Goal: Information Seeking & Learning: Learn about a topic

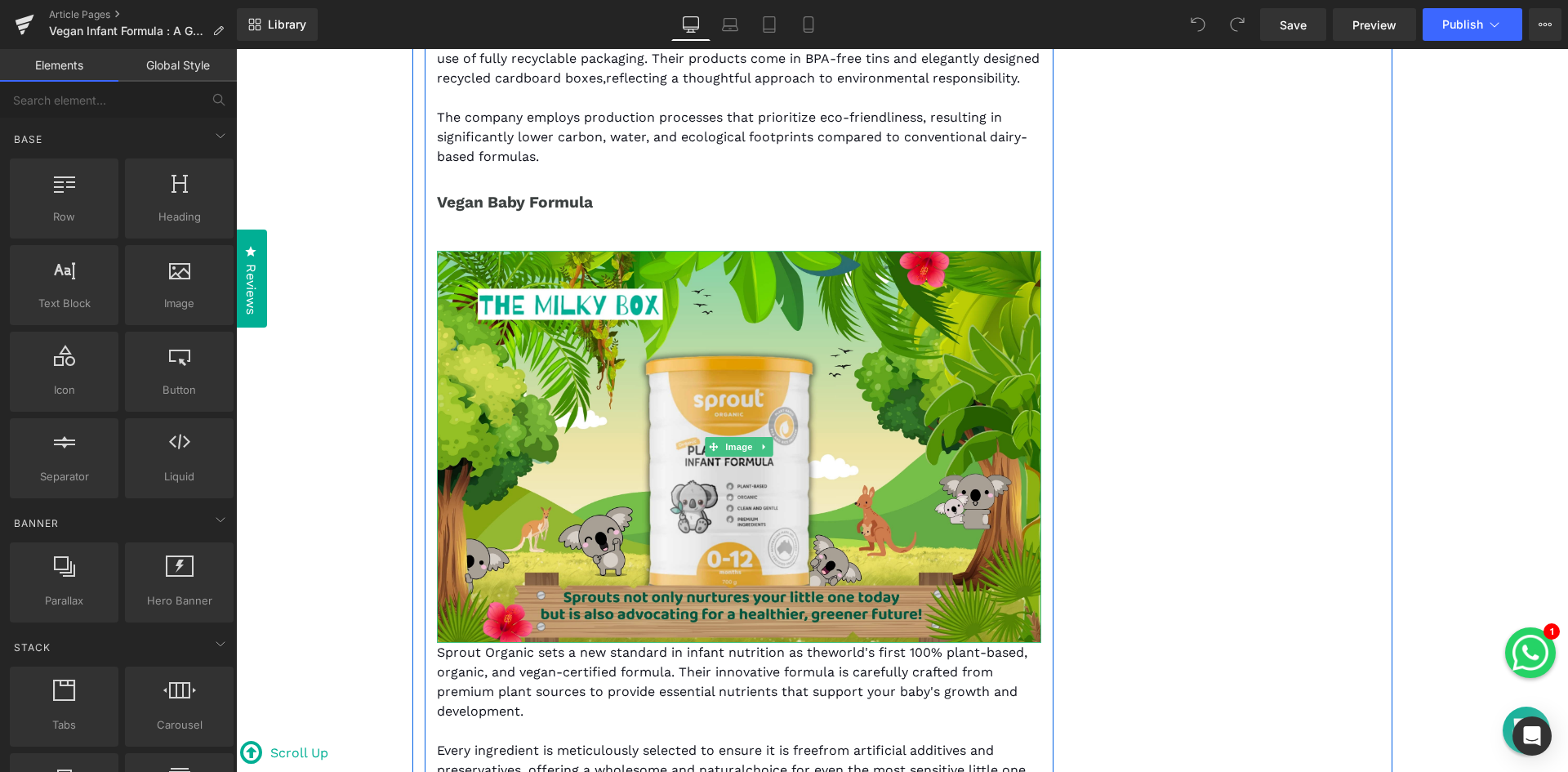
scroll to position [6372, 0]
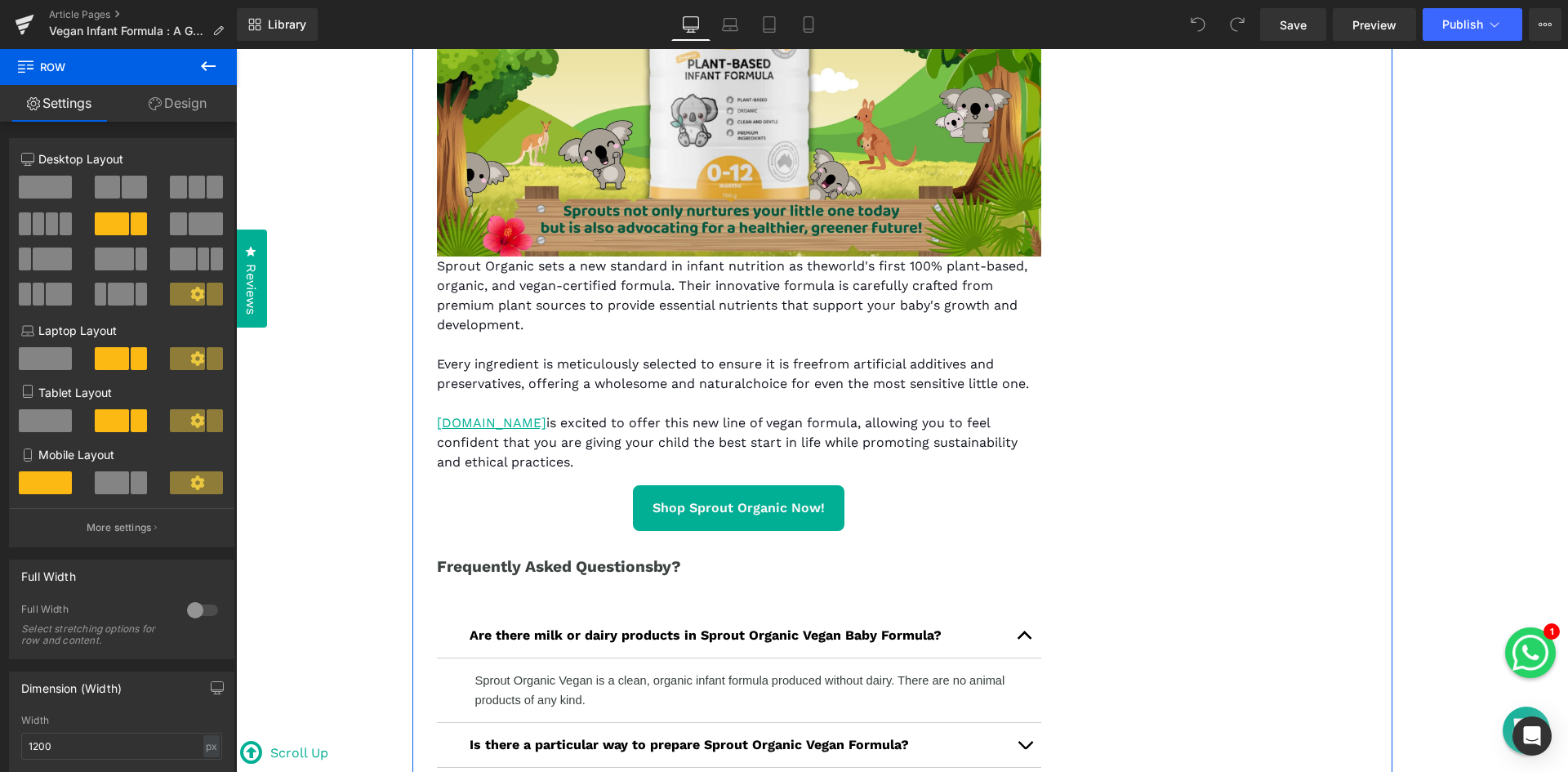
scroll to position [6943, 0]
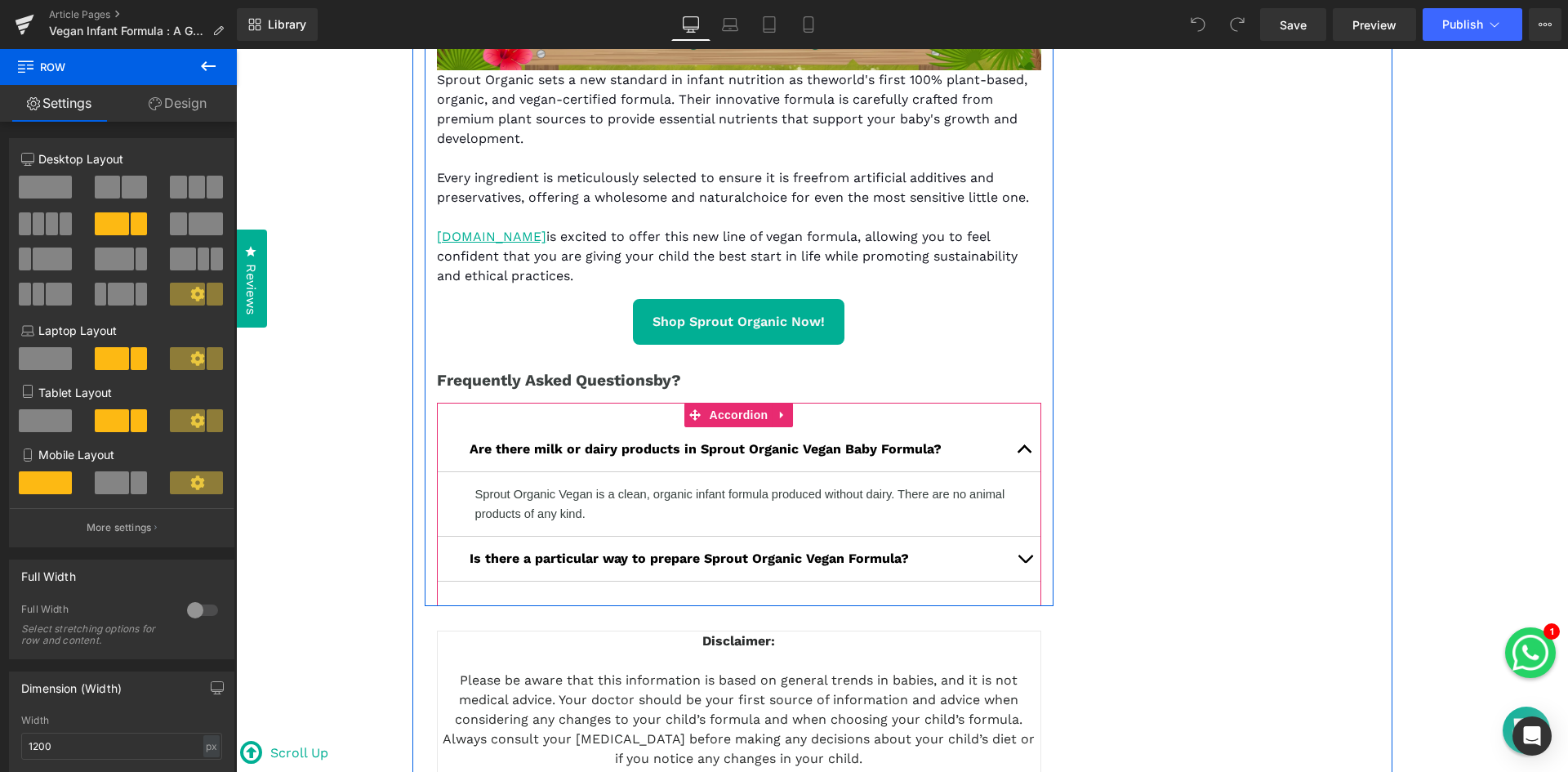
click at [1025, 453] on span "button" at bounding box center [1025, 453] width 0 height 0
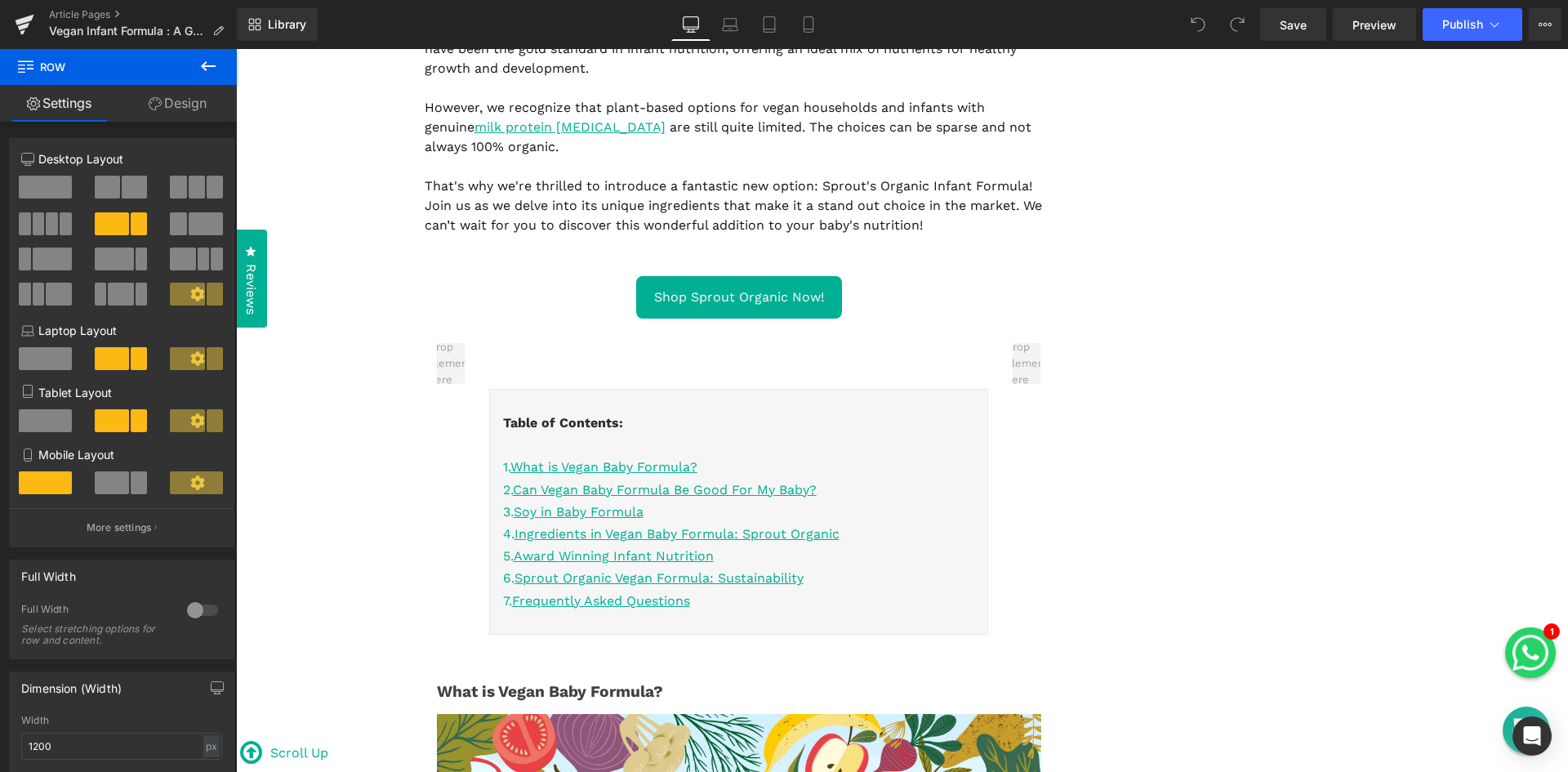
scroll to position [0, 0]
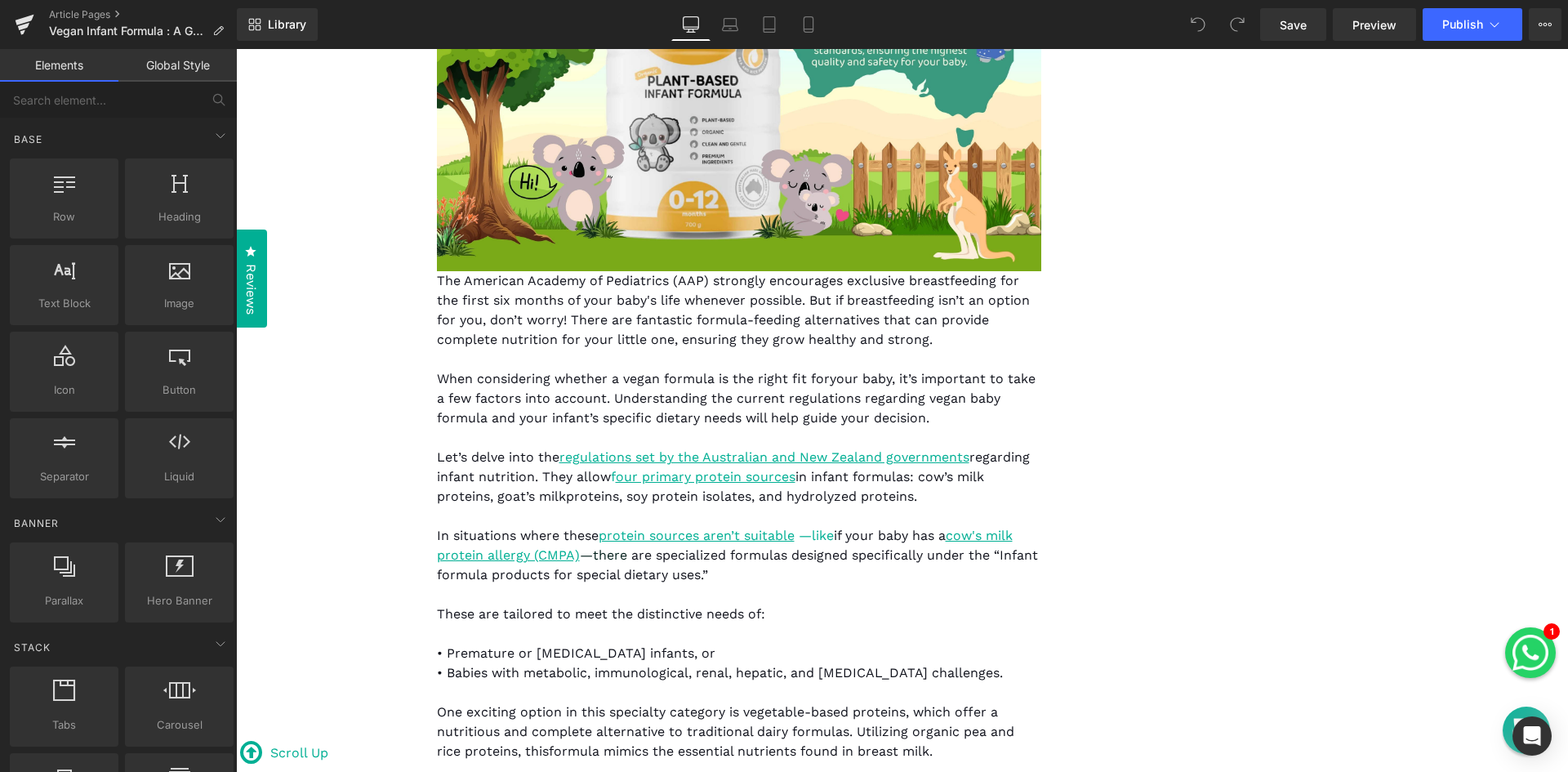
scroll to position [2286, 0]
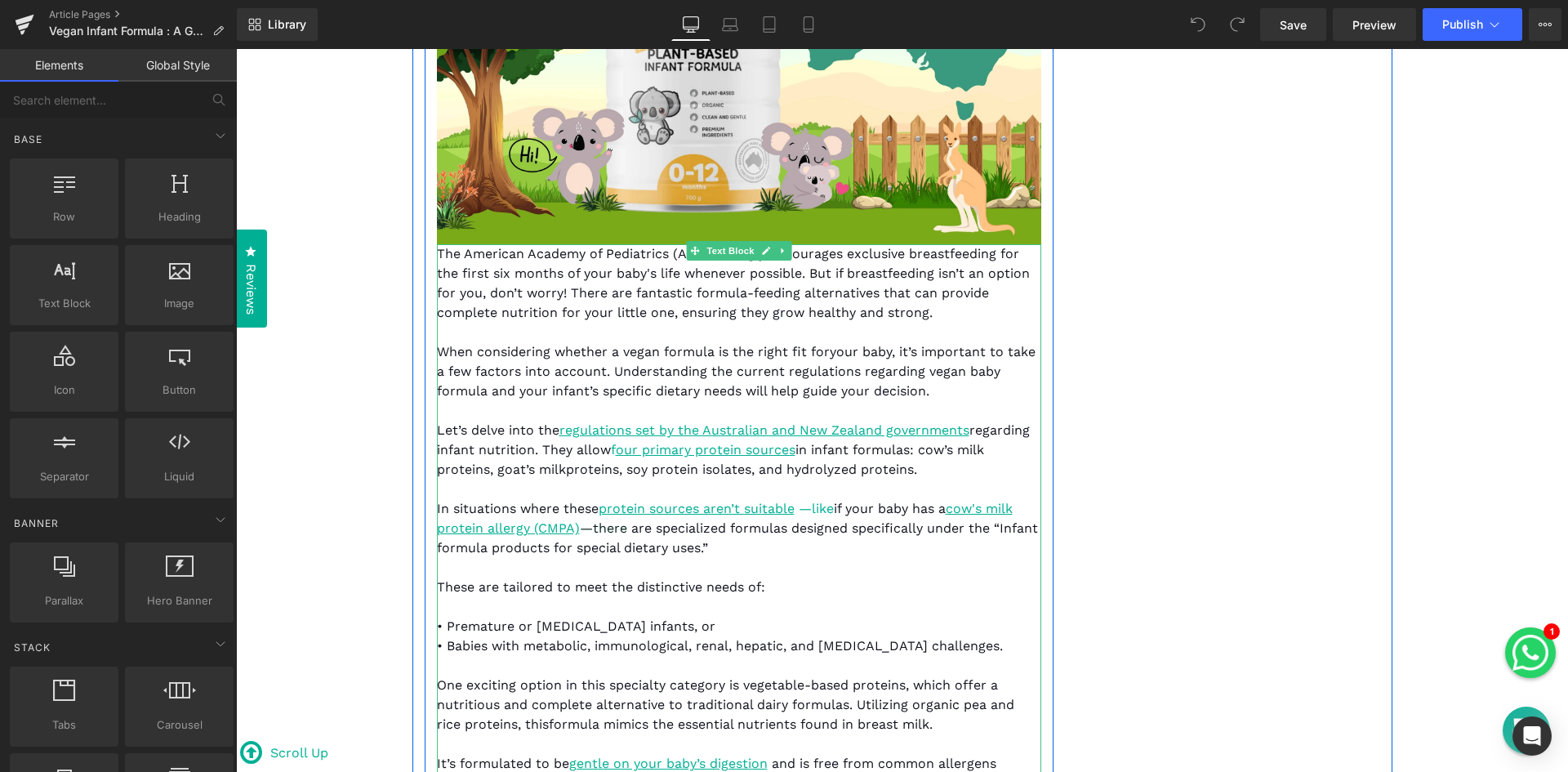
click at [973, 441] on p "Let’s delve into the regulations set by the Australian and New Zealand governme…" at bounding box center [739, 450] width 605 height 59
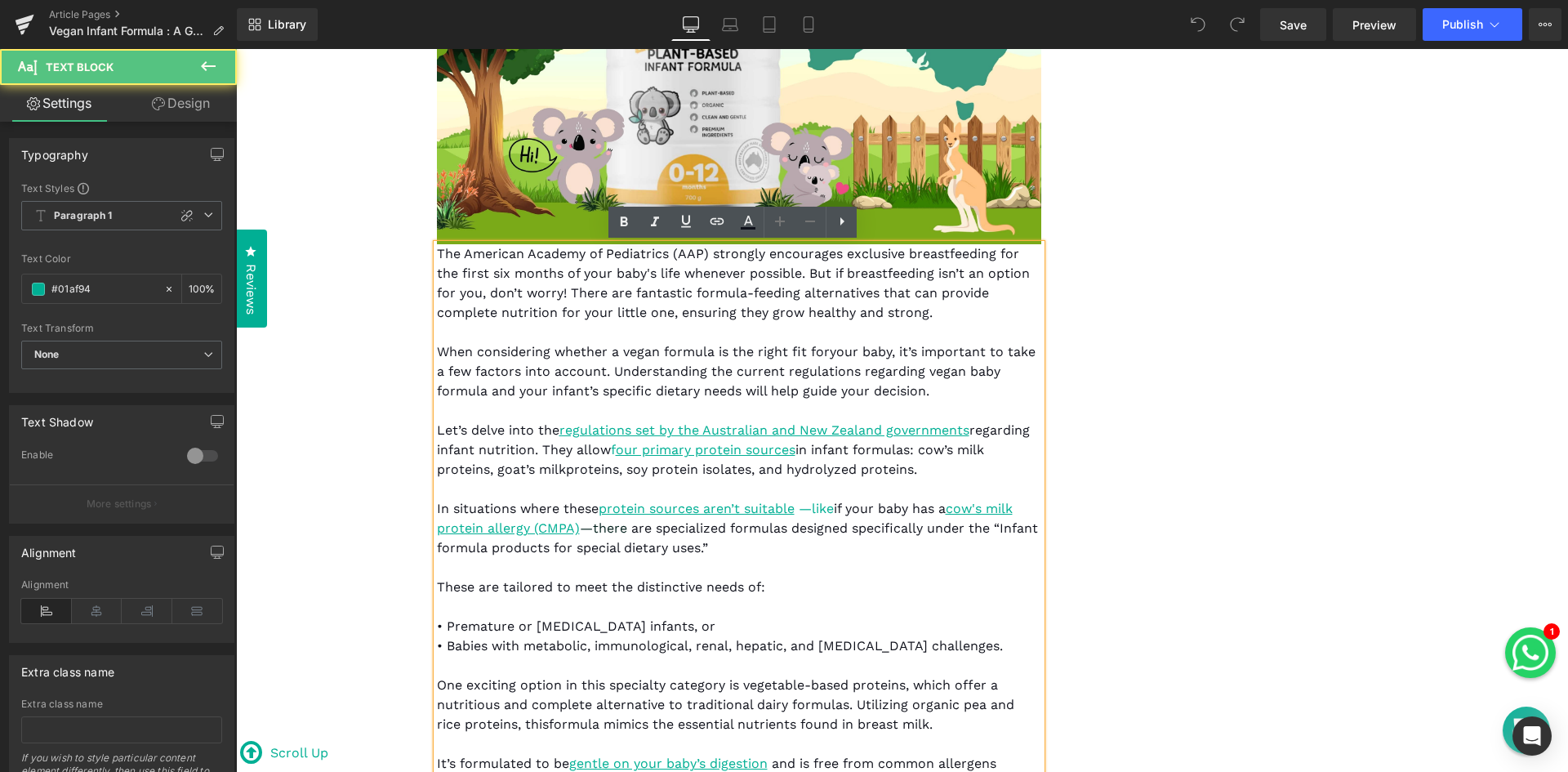
click at [973, 435] on span "regarding infant nutrition. They allow" at bounding box center [733, 439] width 593 height 35
click at [560, 470] on span "in infant formulas: cow’s milk proteins, goat’s milkproteins, soy protein isola…" at bounding box center [710, 459] width 547 height 35
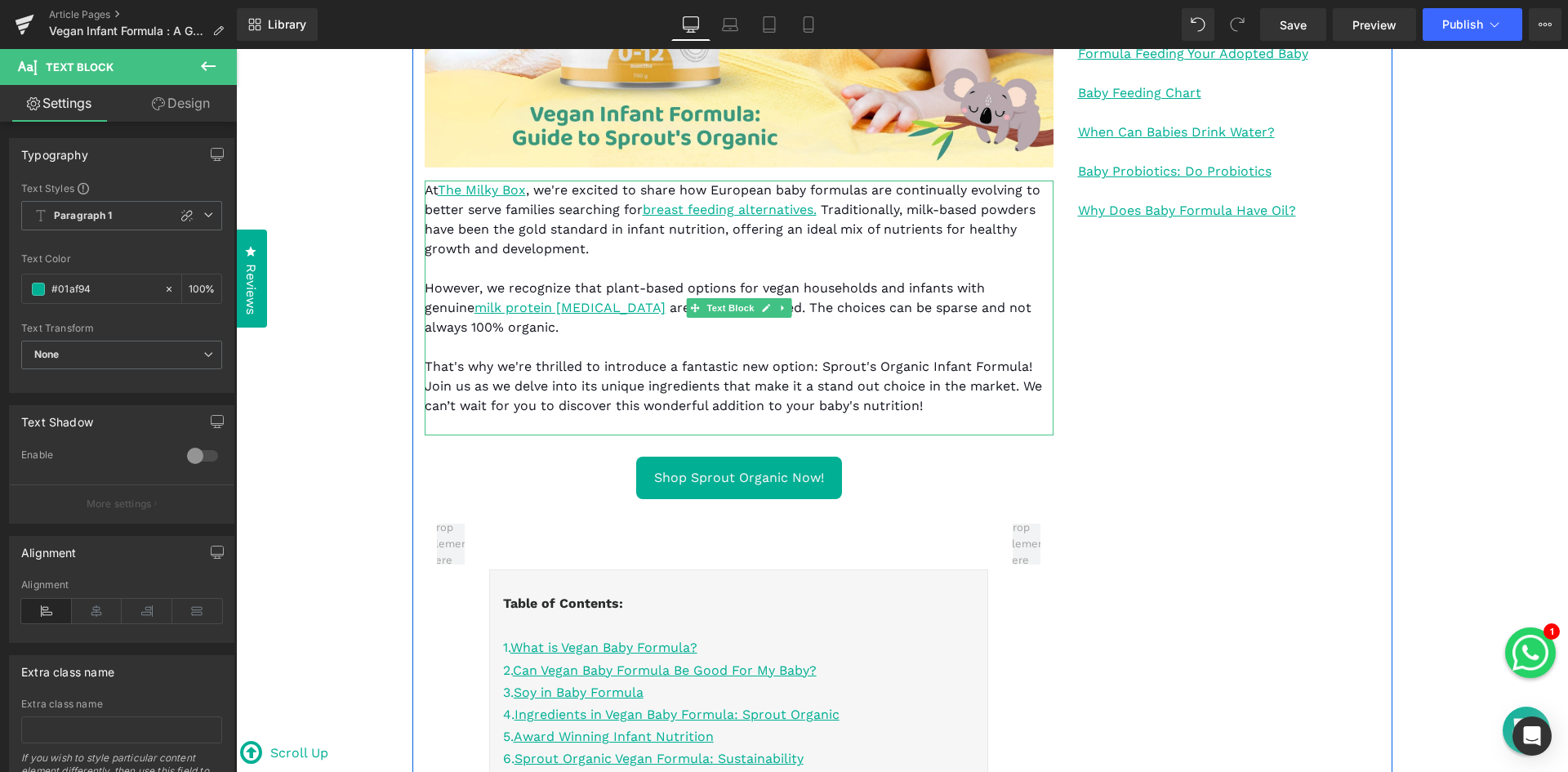
scroll to position [570, 0]
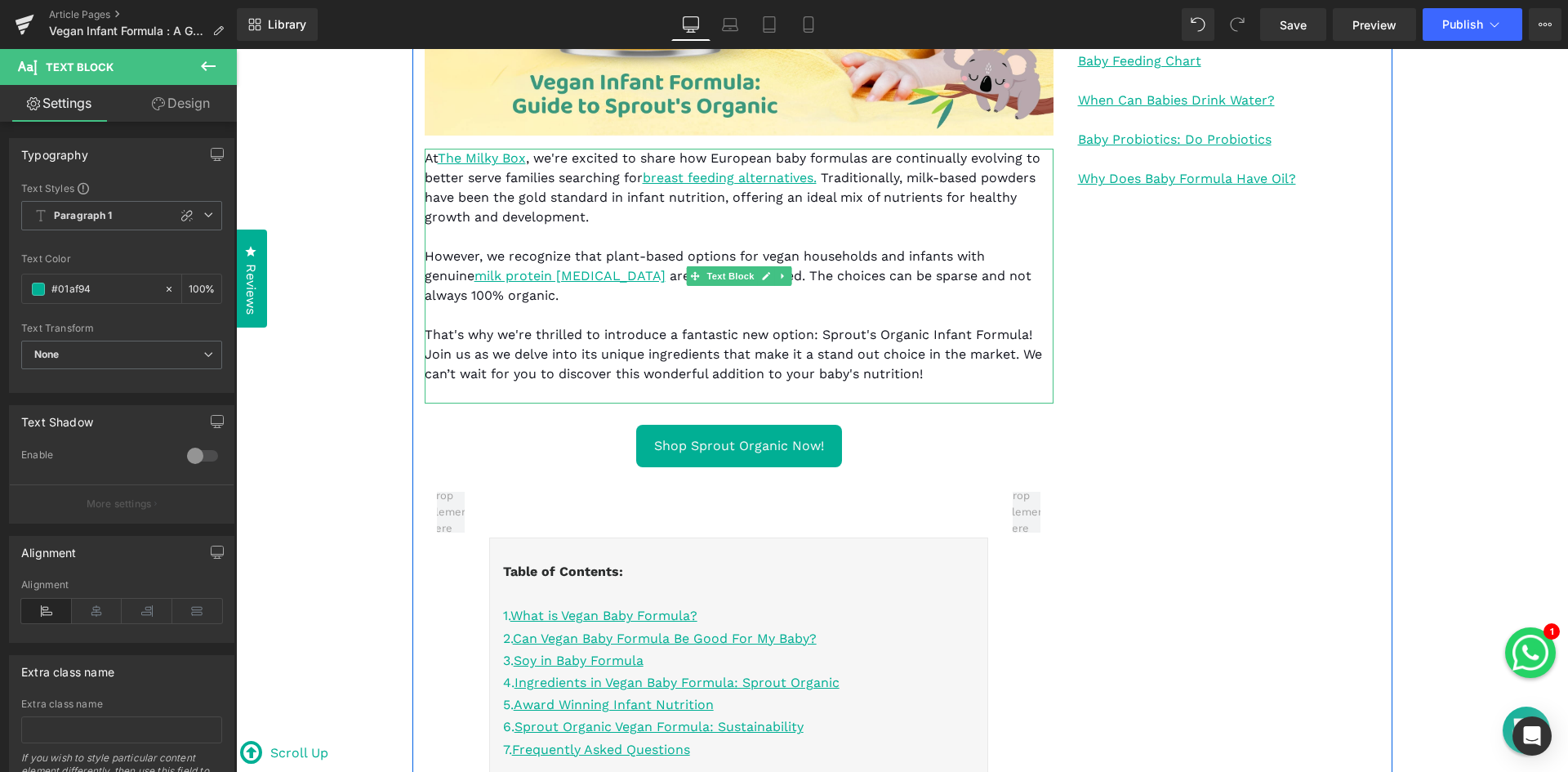
click at [794, 356] on span "That's why we're thrilled to introduce a fantastic new option: Sprout's Organic…" at bounding box center [733, 354] width 618 height 55
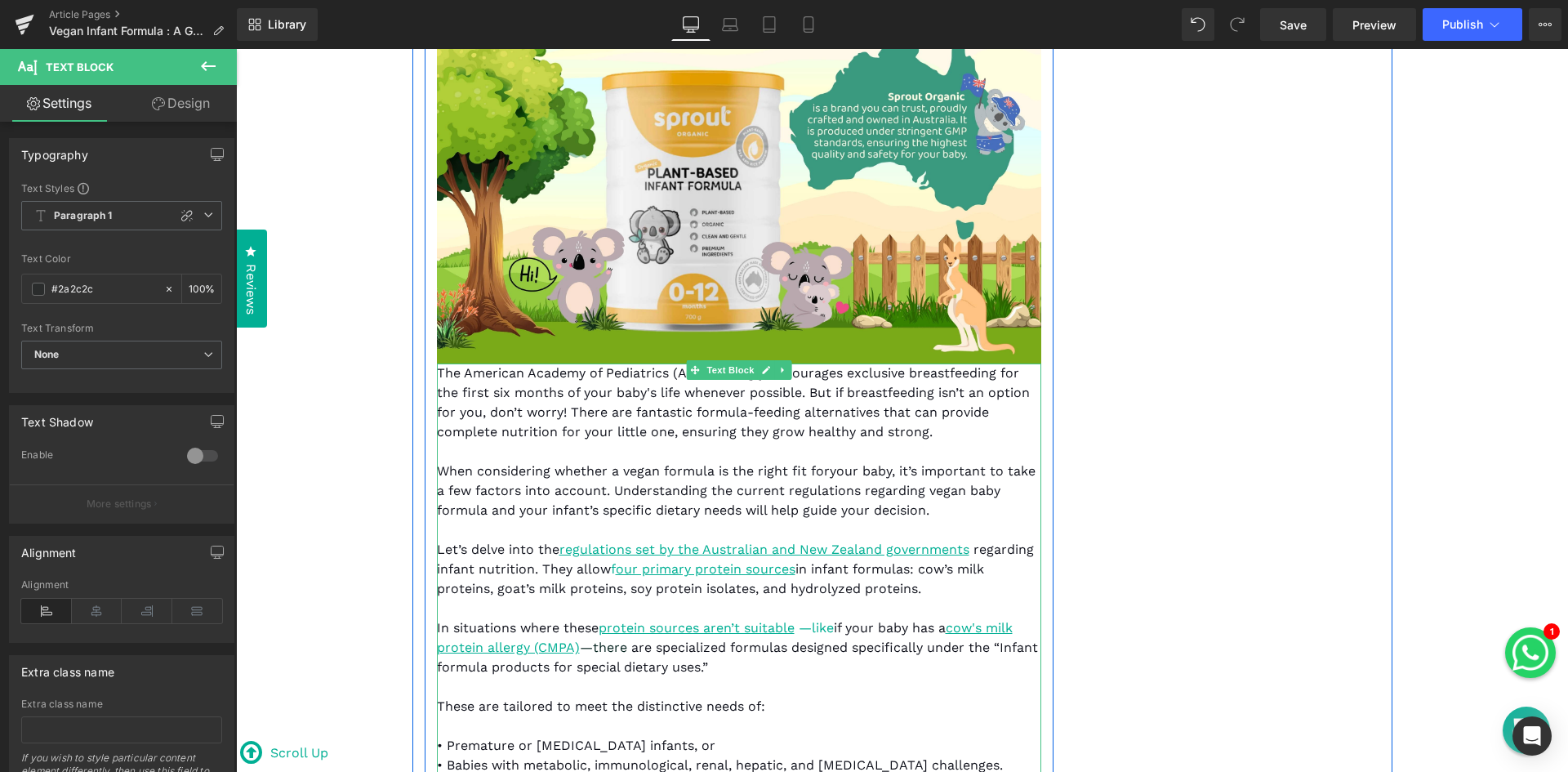
scroll to position [2204, 0]
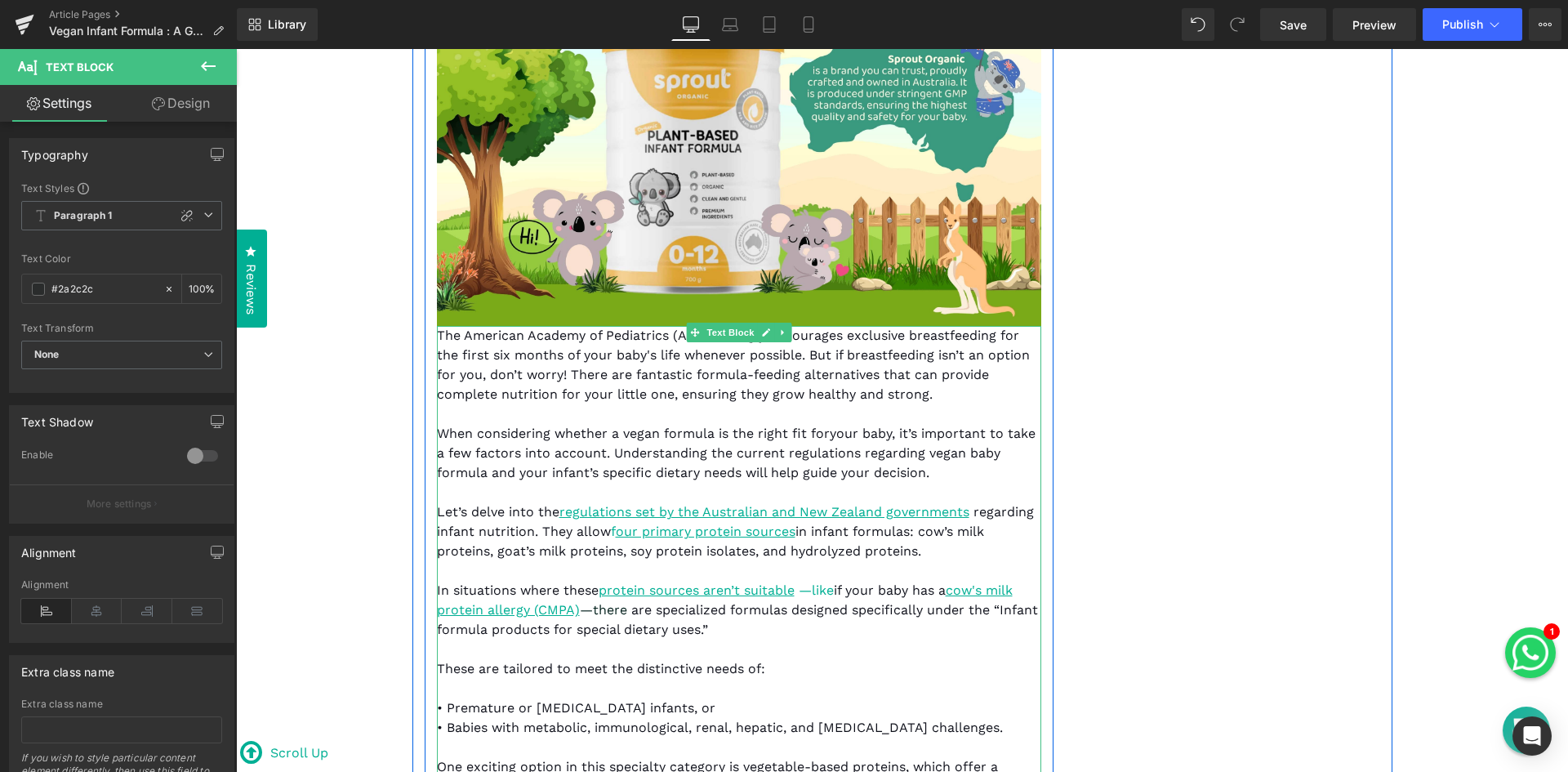
click at [982, 424] on p "When considering whether a vegan formula is the right fit foryour baby, it’s im…" at bounding box center [739, 453] width 605 height 59
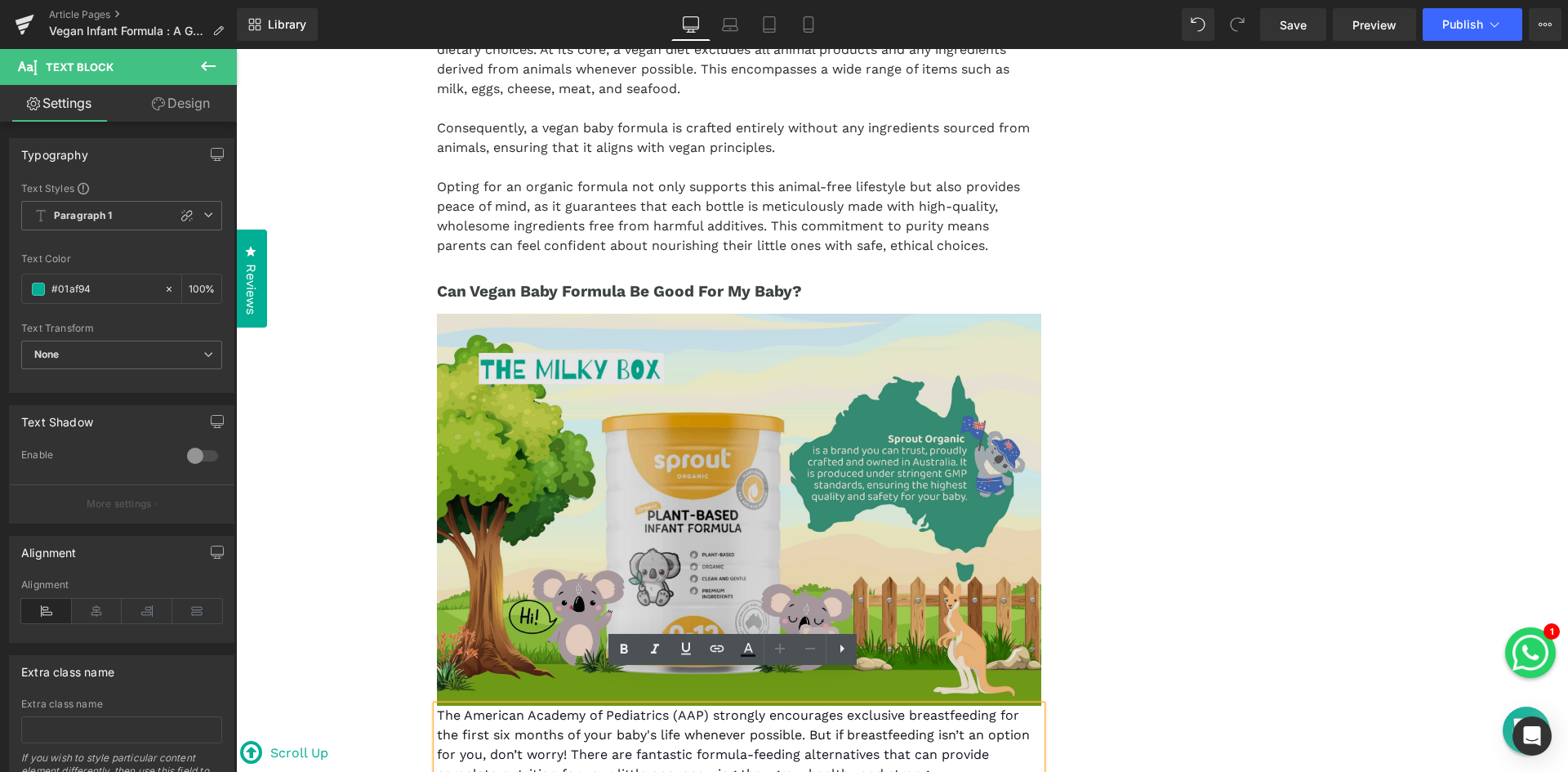
scroll to position [1796, 0]
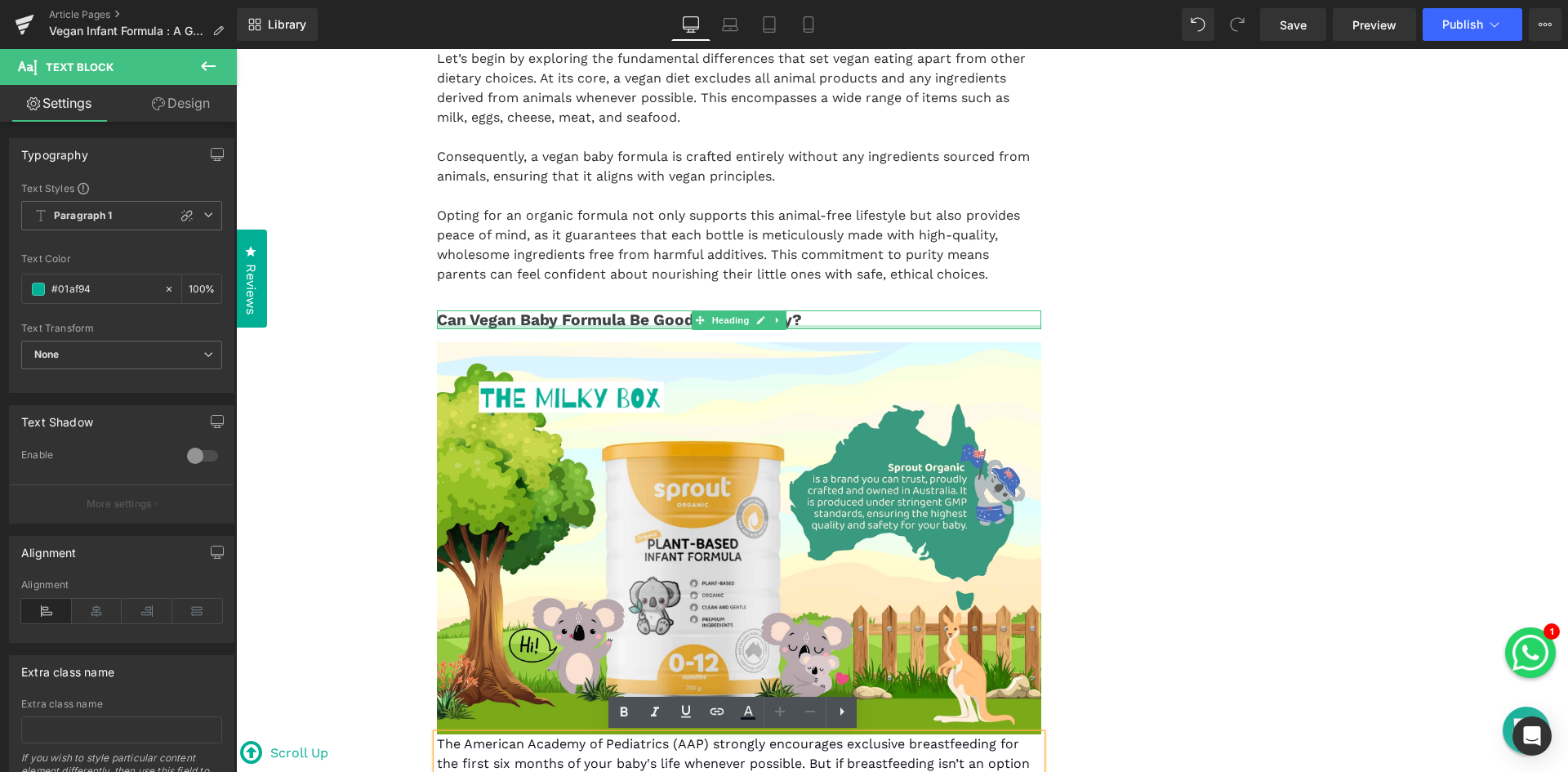
click at [806, 327] on div "Can Vegan Baby Formula Be Good For My Baby? Heading" at bounding box center [739, 320] width 605 height 19
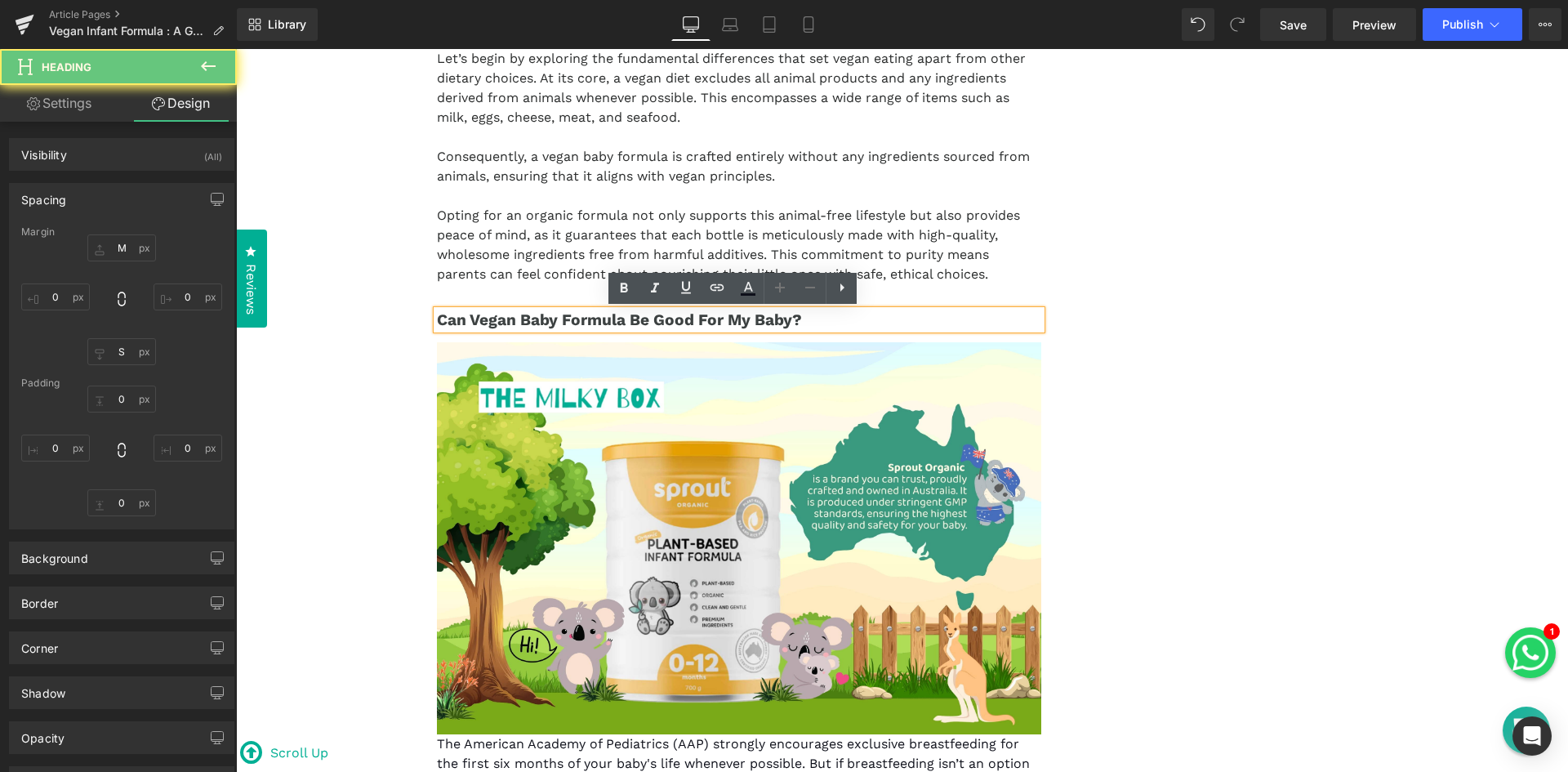
click at [463, 217] on p "Opting for an organic formula not only supports this animal-free lifestyle but …" at bounding box center [739, 245] width 605 height 78
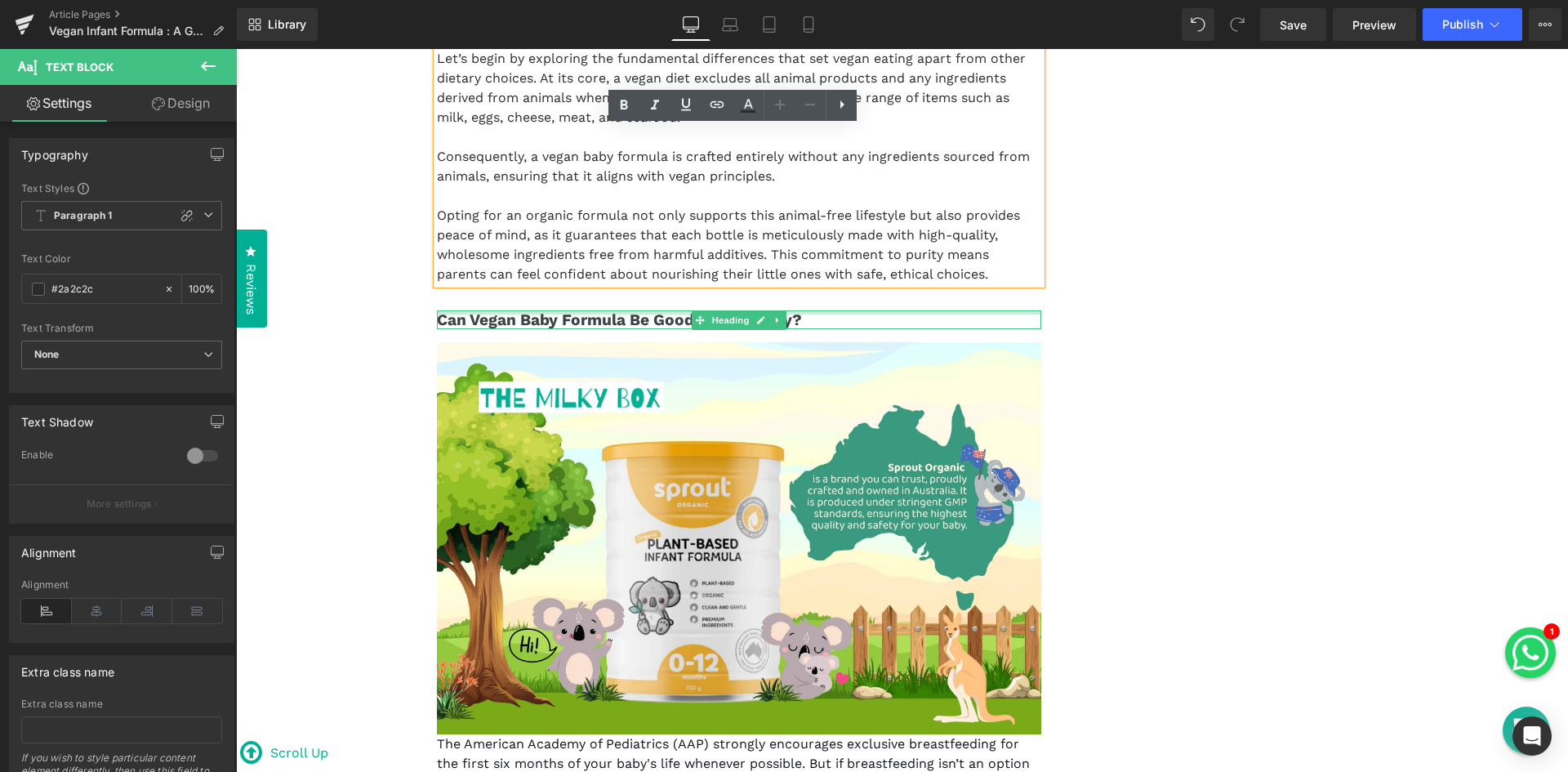
click at [480, 314] on div at bounding box center [739, 312] width 605 height 4
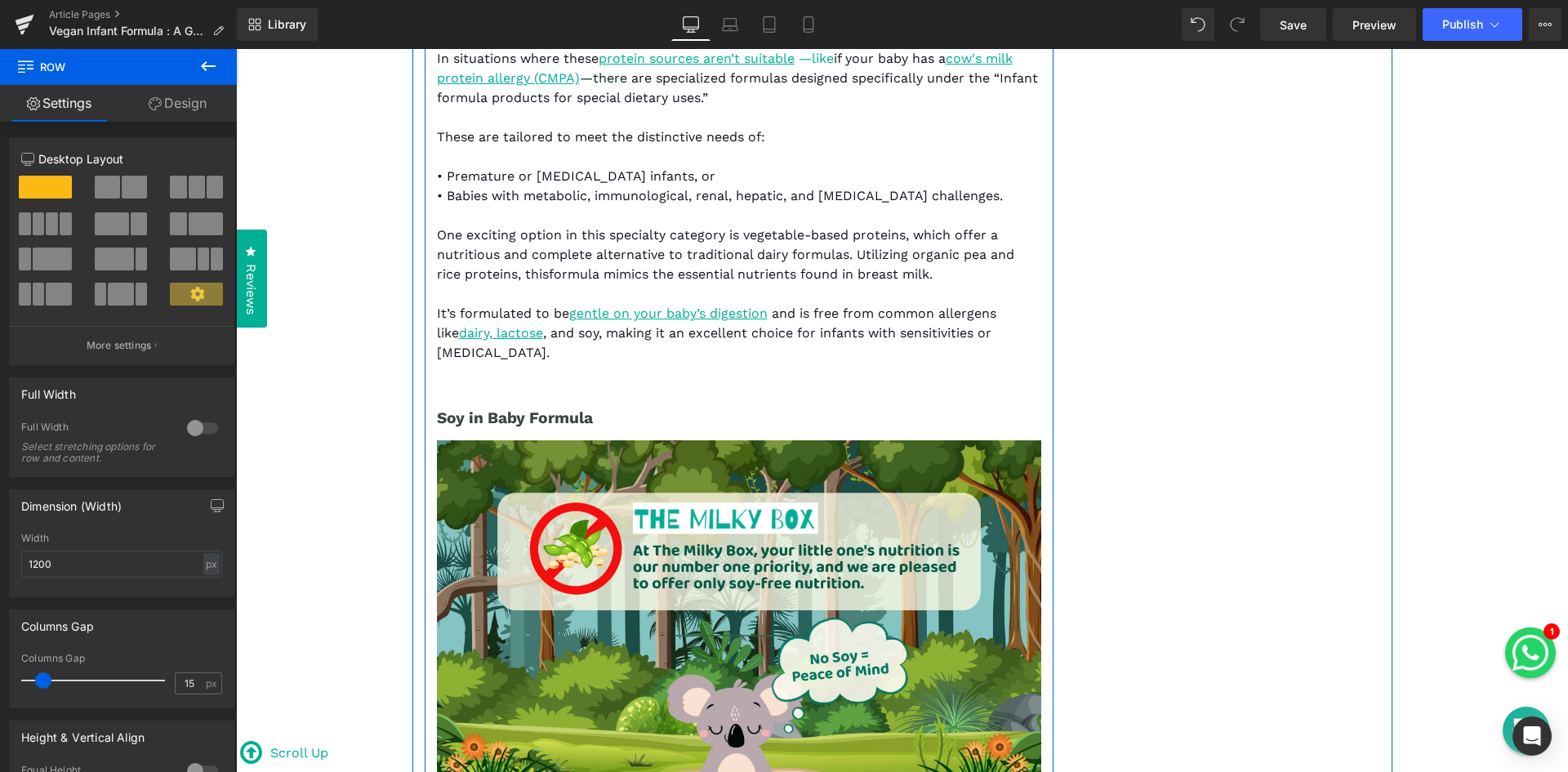
scroll to position [2775, 0]
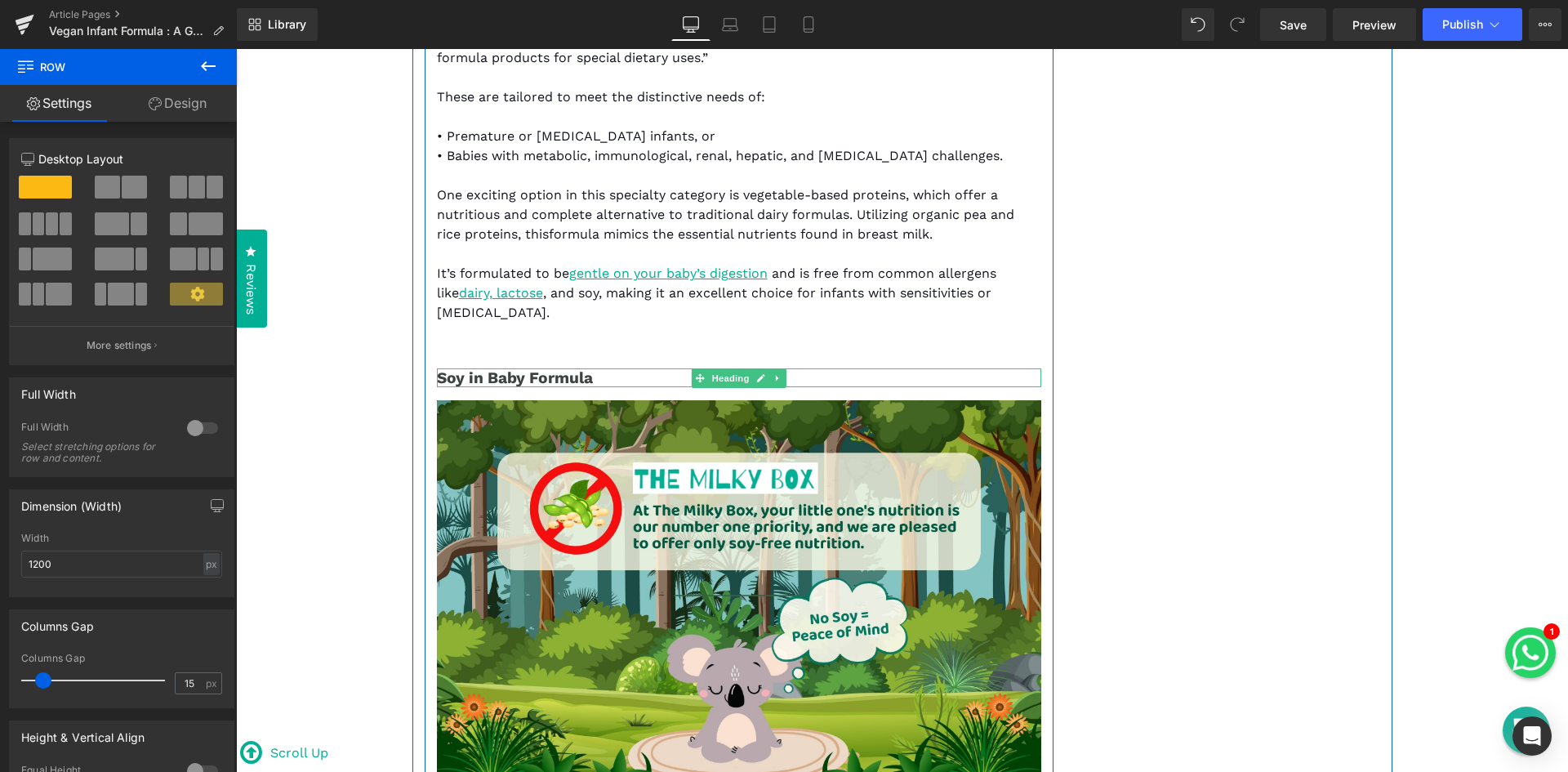
click at [557, 369] on h2 "Soy in Baby Formula" at bounding box center [739, 378] width 605 height 19
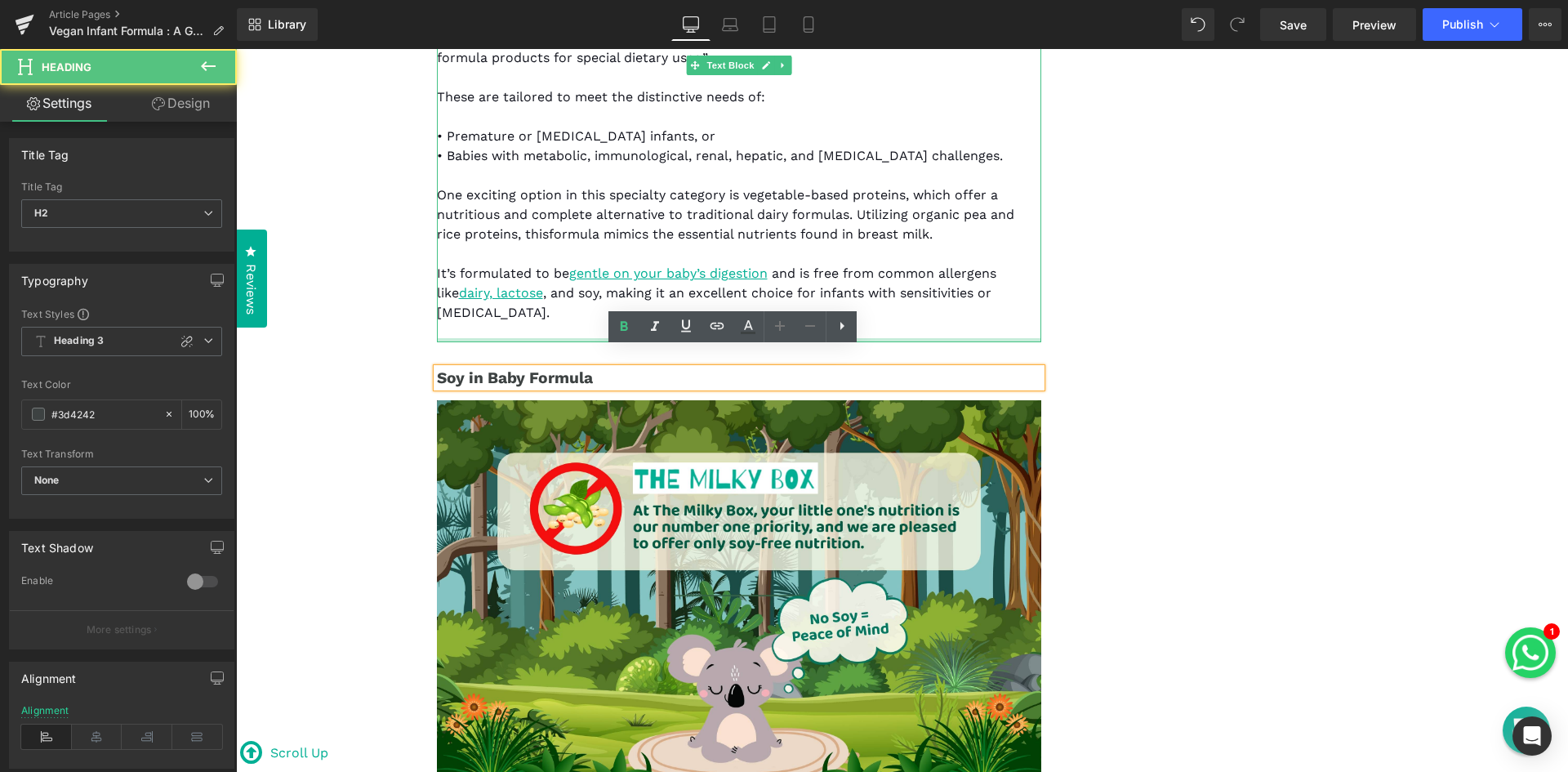
click at [599, 338] on div at bounding box center [739, 339] width 605 height 4
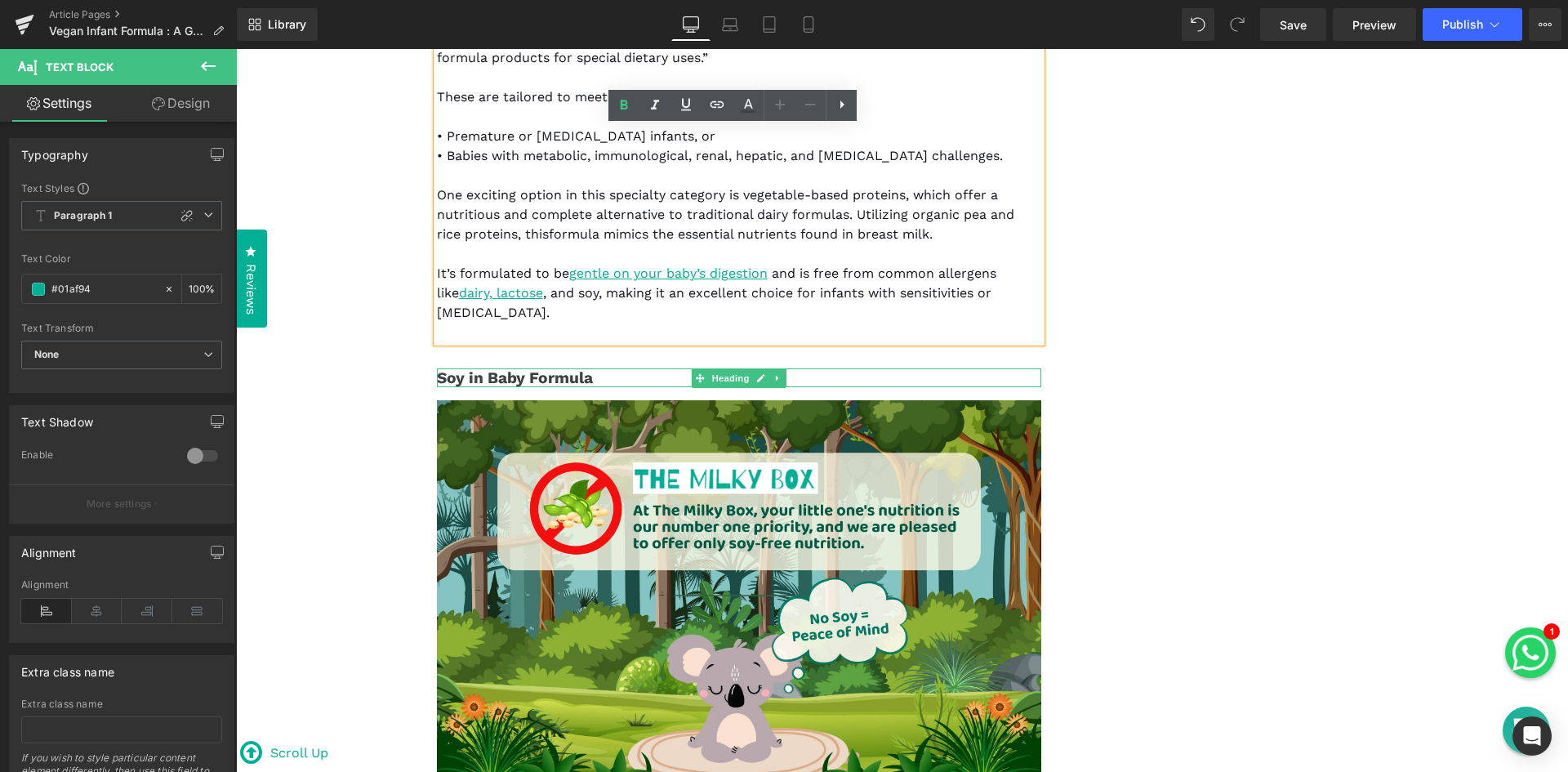
click at [594, 369] on h2 "Soy in Baby Formula" at bounding box center [739, 378] width 605 height 19
